Goal: Task Accomplishment & Management: Manage account settings

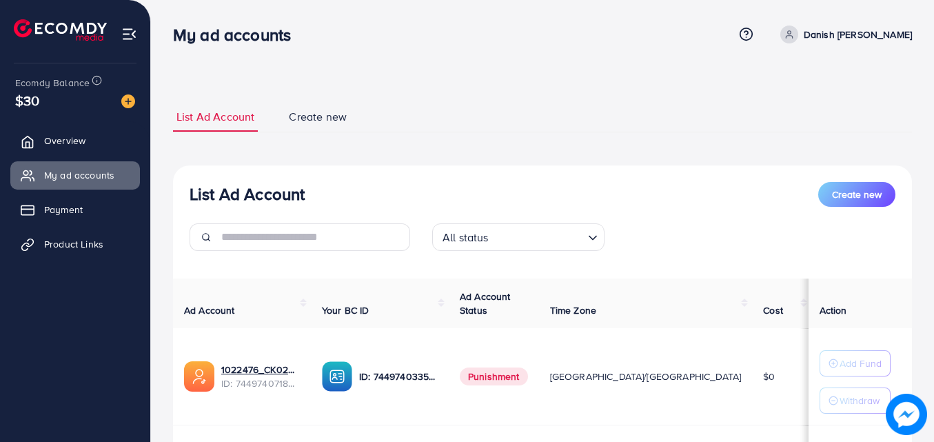
scroll to position [180, 0]
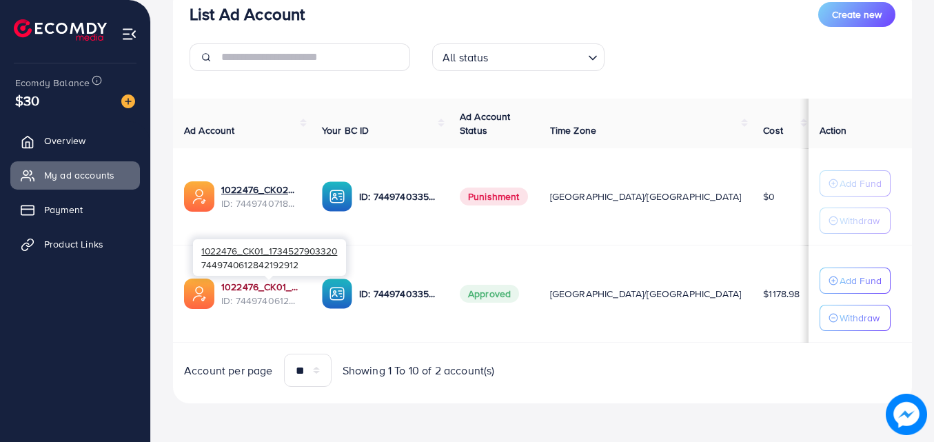
click at [254, 289] on link "1022476_CK01_1734527903320" at bounding box center [260, 287] width 79 height 14
